Goal: Navigation & Orientation: Find specific page/section

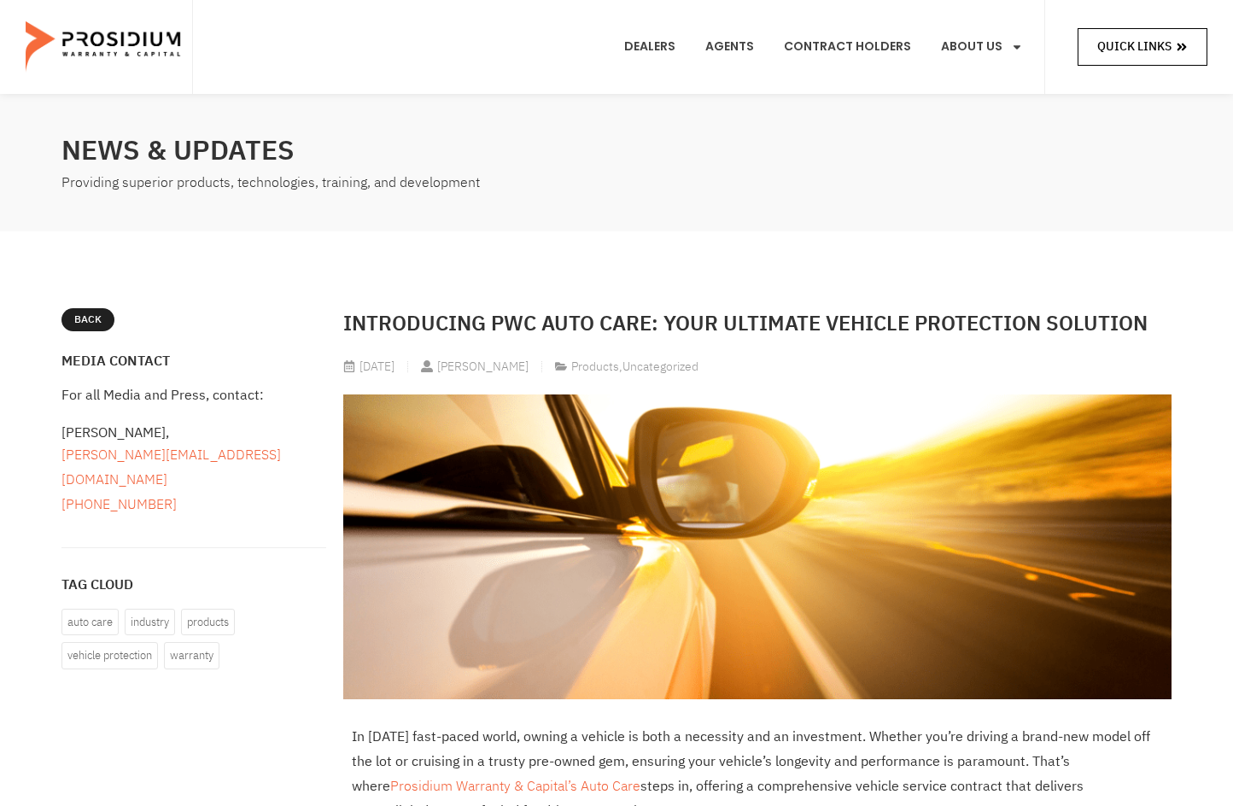
click at [1166, 47] on span "Quick Links" at bounding box center [1134, 46] width 74 height 21
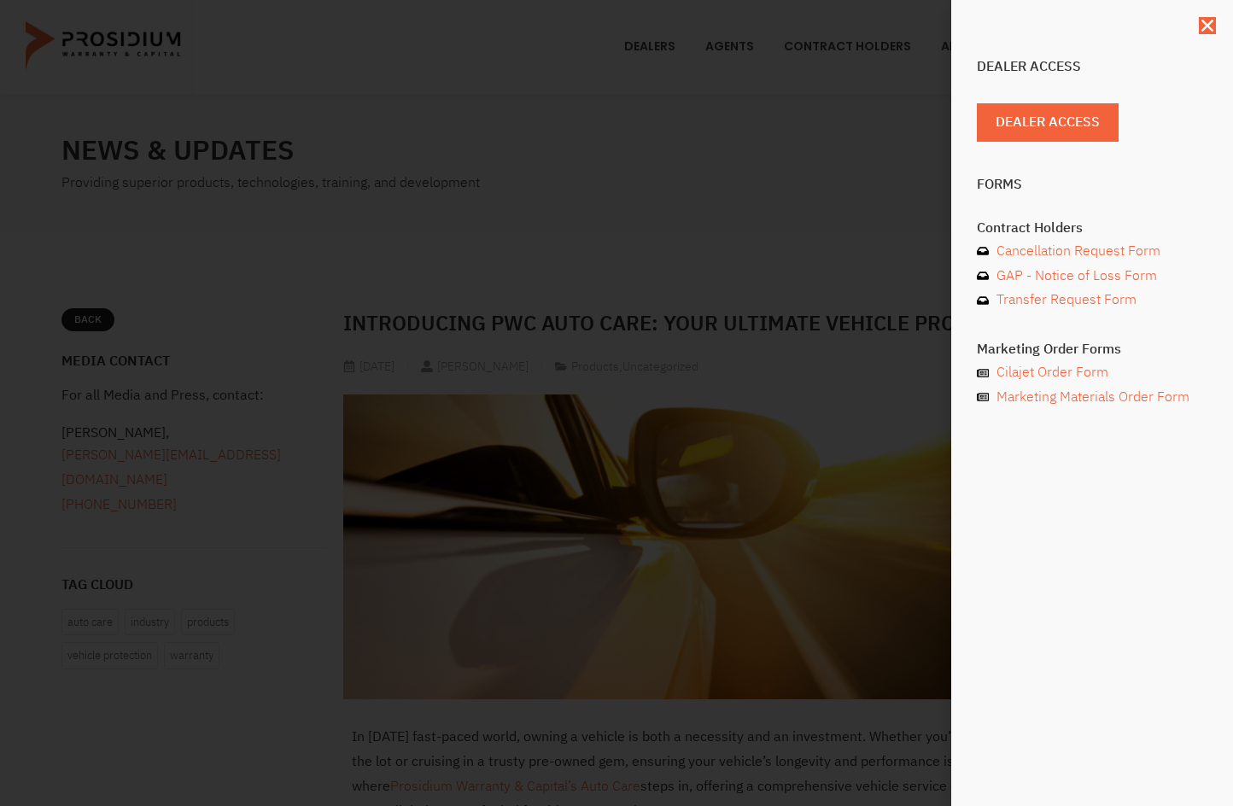
click at [781, 257] on div "Dealer Access Dealer Access Forms Contract Holders Cancellation Request Form GA…" at bounding box center [616, 403] width 1233 height 806
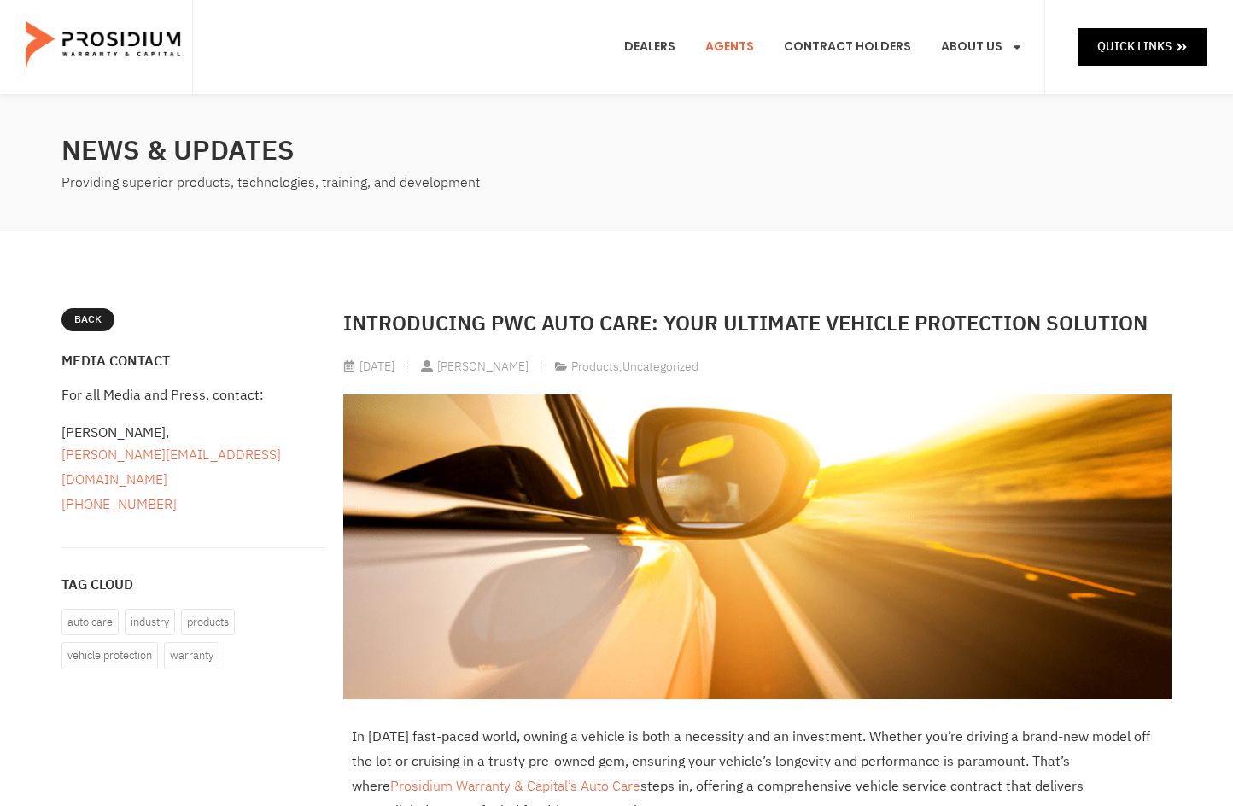
click at [727, 41] on link "Agents" at bounding box center [729, 46] width 74 height 63
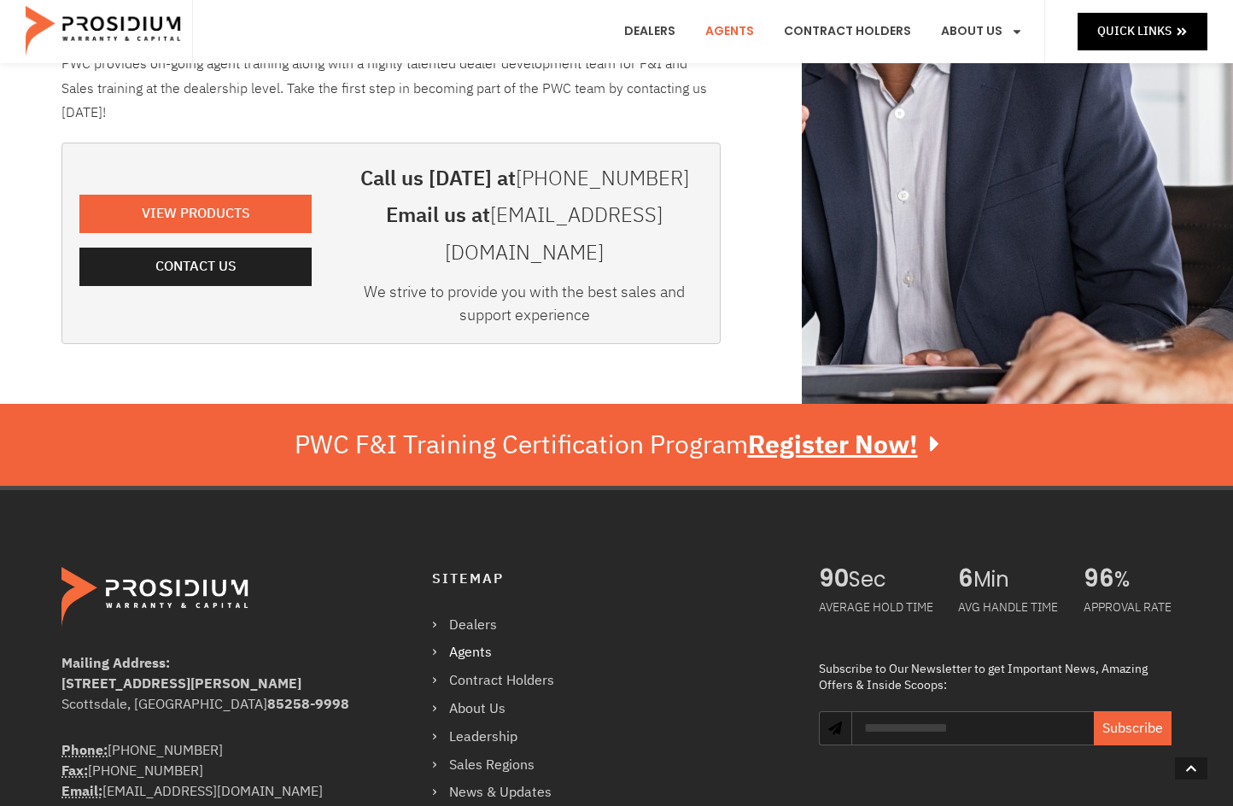
scroll to position [599, 0]
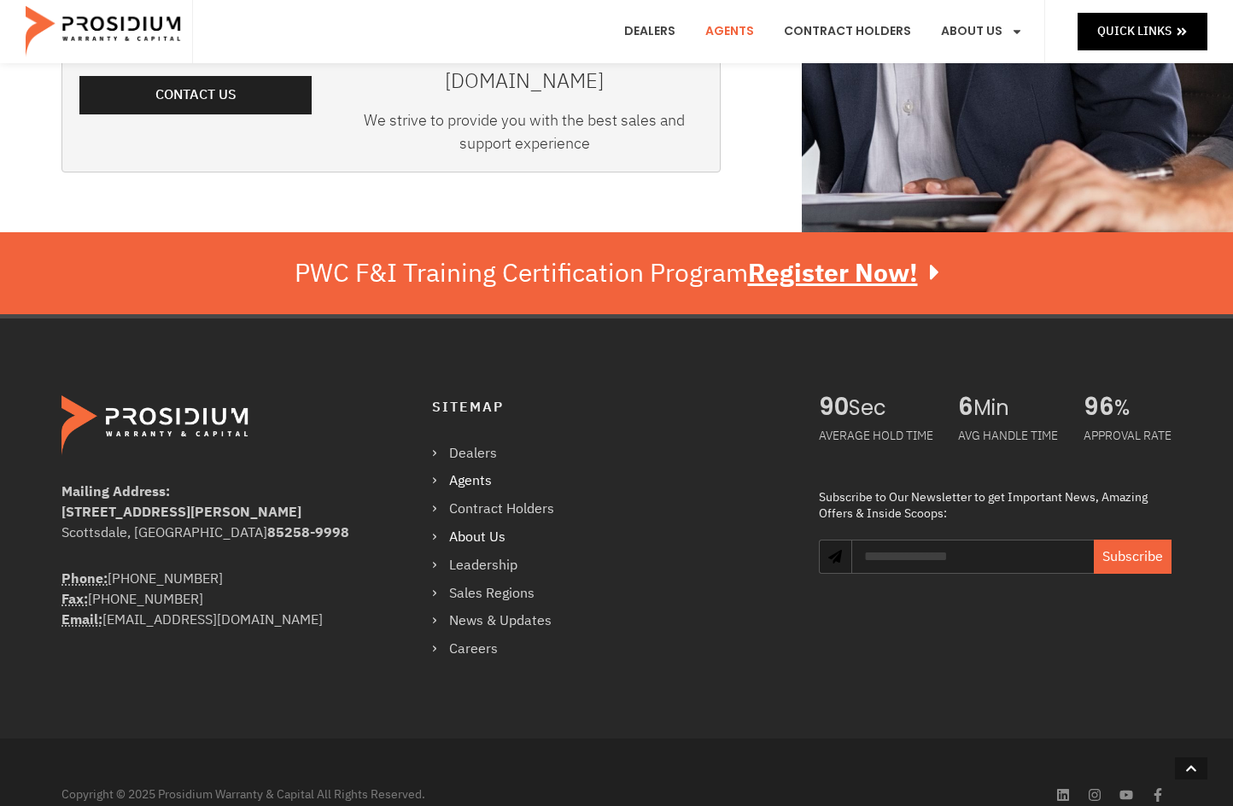
click at [478, 525] on link "About Us" at bounding box center [501, 537] width 139 height 25
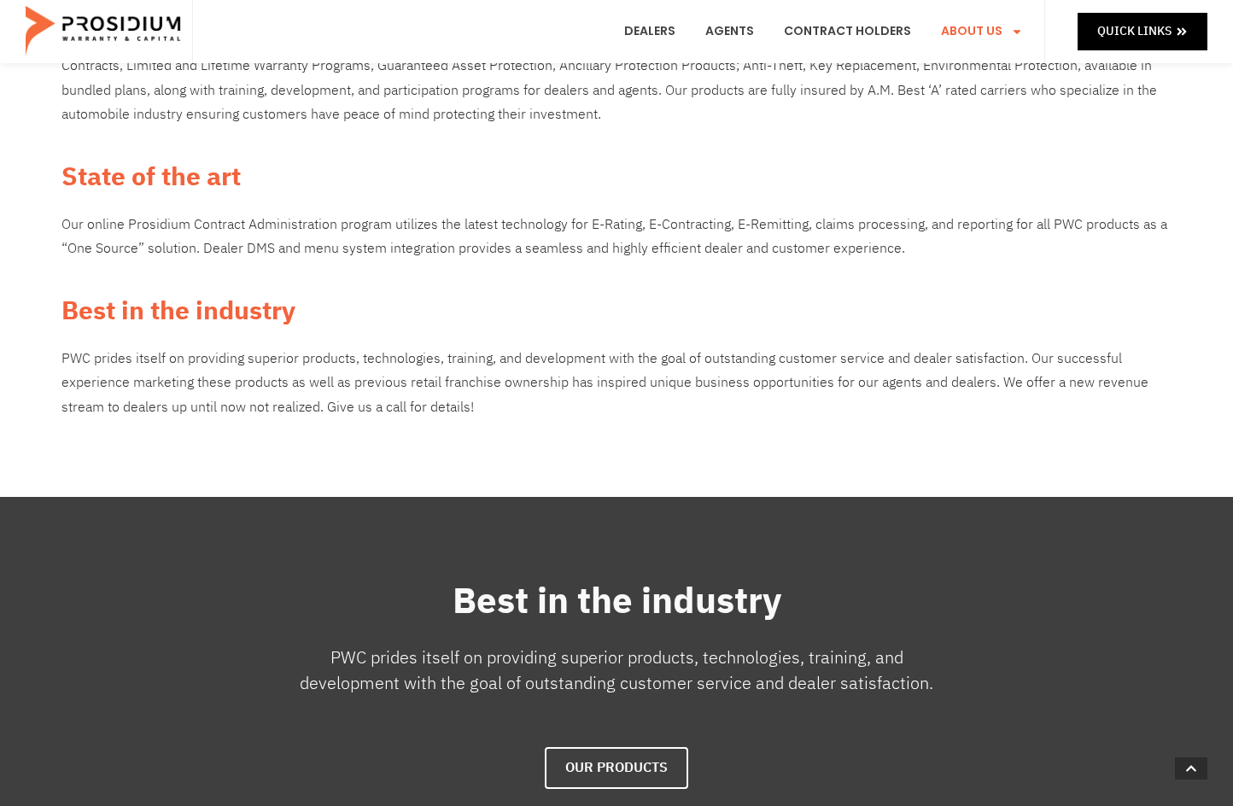
scroll to position [1379, 0]
